Goal: Entertainment & Leisure: Consume media (video, audio)

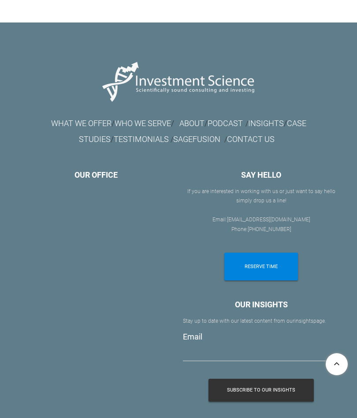
scroll to position [784, 0]
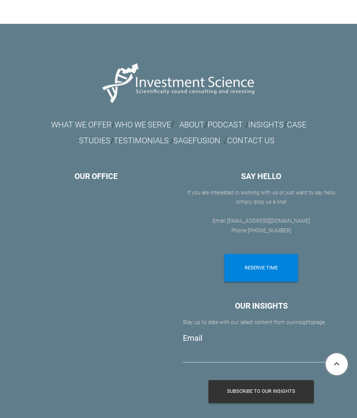
click at [306, 121] on link "CASE STUDIES" at bounding box center [192, 132] width 227 height 25
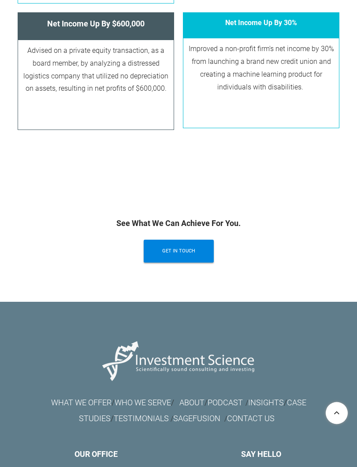
scroll to position [1453, 0]
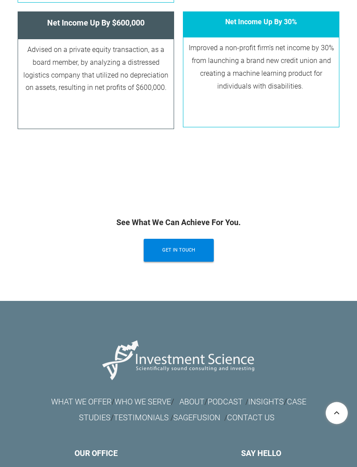
click at [256, 397] on link "INSIGHTS" at bounding box center [266, 401] width 36 height 9
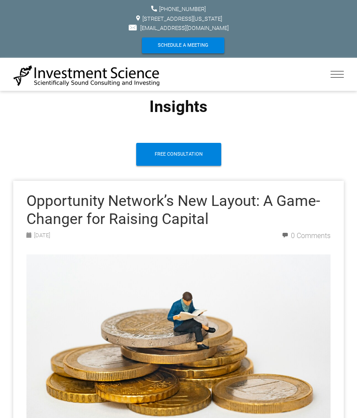
click at [331, 71] on div at bounding box center [336, 75] width 13 height 15
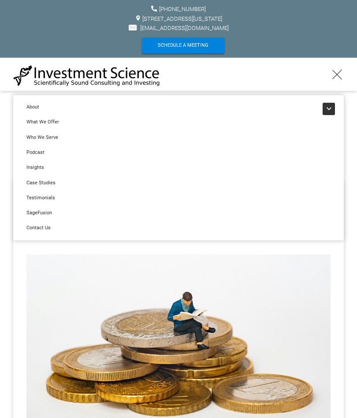
click at [37, 164] on link "Insights" at bounding box center [178, 167] width 330 height 15
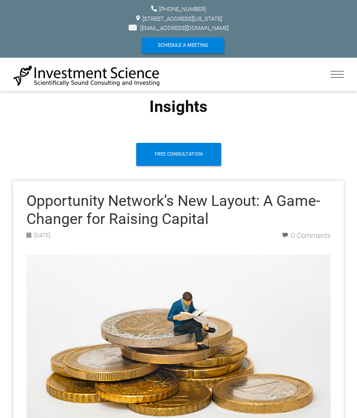
click at [331, 72] on div at bounding box center [336, 75] width 13 height 15
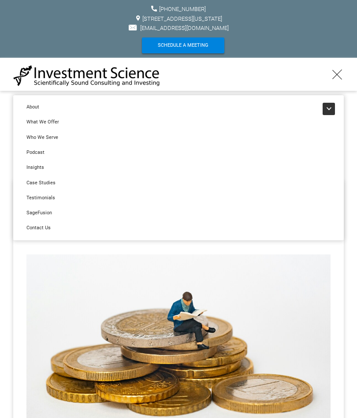
click at [43, 148] on link "Podcast" at bounding box center [178, 152] width 330 height 15
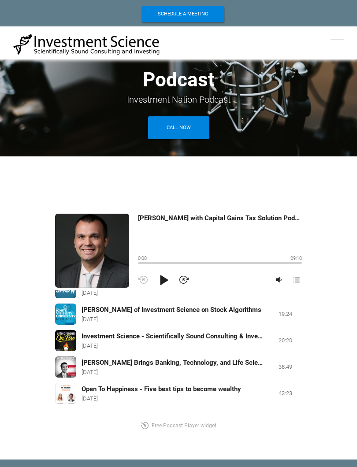
scroll to position [42, 0]
click at [202, 390] on div "Open To Happiness - Five best tips to become wealthy" at bounding box center [162, 389] width 160 height 9
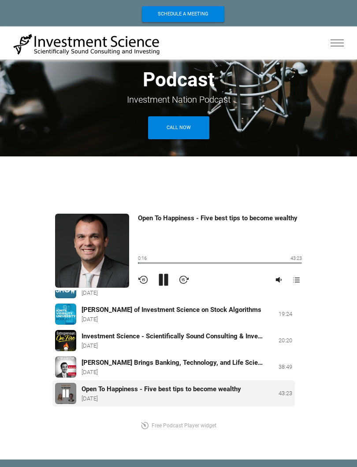
click at [178, 240] on div "Open To Happiness - Five best tips to become wealthy" at bounding box center [220, 232] width 164 height 37
click at [142, 261] on div "0:18 43:23 1:10" at bounding box center [220, 260] width 164 height 11
click at [158, 260] on div "4:35 43:23 1:10" at bounding box center [220, 260] width 164 height 11
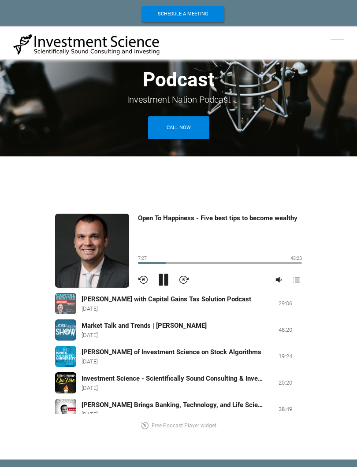
scroll to position [0, 0]
click at [329, 39] on div "About What We Offer Who We Serve Podcast Insights Case Studies Testimonials Sag…" at bounding box center [178, 42] width 357 height 33
click at [334, 43] on span at bounding box center [336, 43] width 13 height 0
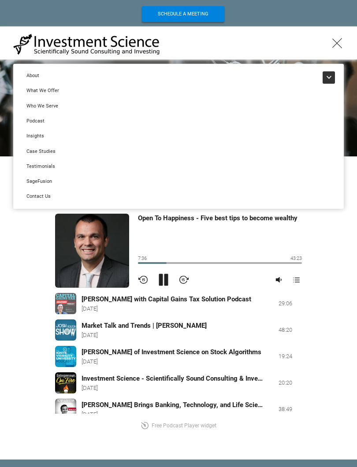
click at [53, 86] on link "What We Offer" at bounding box center [178, 90] width 330 height 15
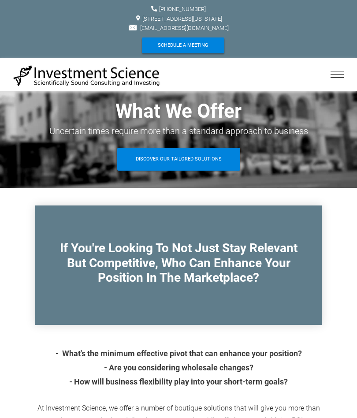
click at [338, 72] on div at bounding box center [336, 75] width 13 height 15
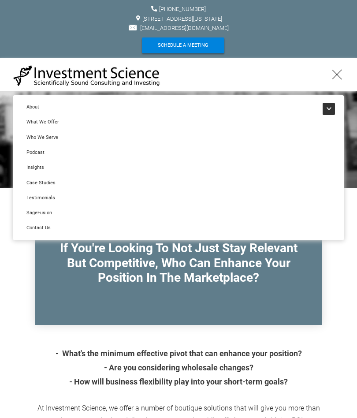
click at [41, 108] on link "About" at bounding box center [178, 107] width 330 height 15
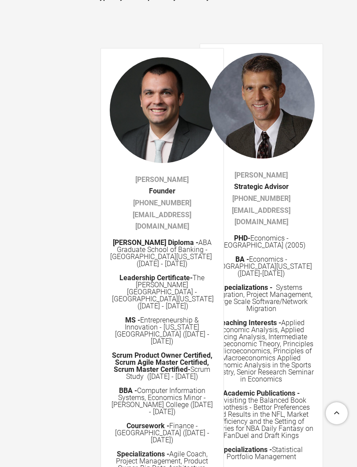
scroll to position [1691, 0]
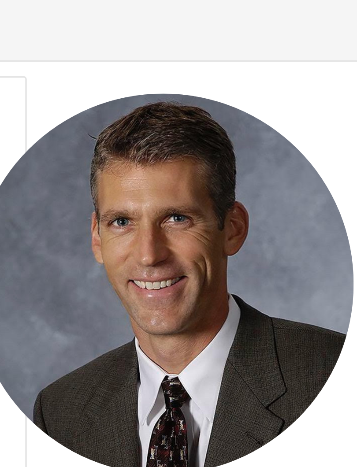
click at [209, 53] on img at bounding box center [262, 106] width 106 height 106
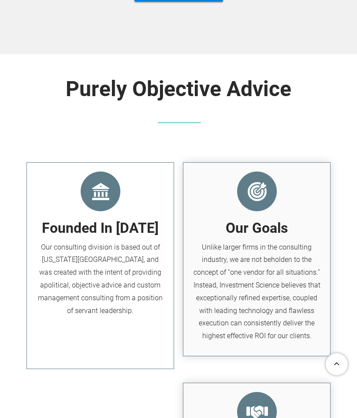
scroll to position [976, 0]
